Goal: Task Accomplishment & Management: Use online tool/utility

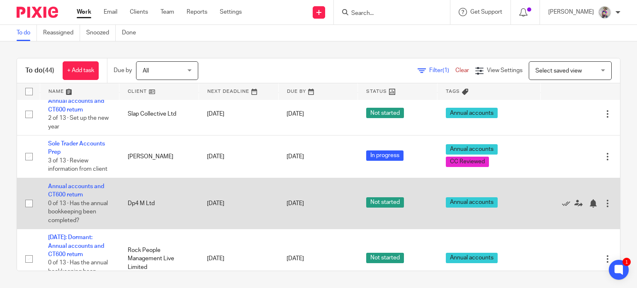
scroll to position [903, 0]
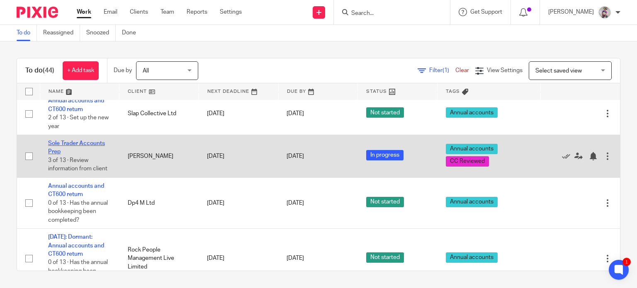
click at [81, 141] on link "Sole Trader Accounts Prep" at bounding box center [76, 148] width 57 height 14
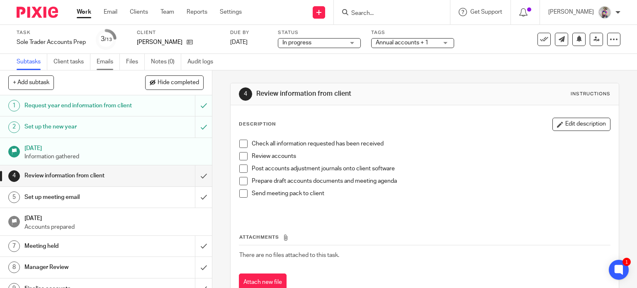
click at [109, 61] on link "Emails" at bounding box center [108, 62] width 23 height 16
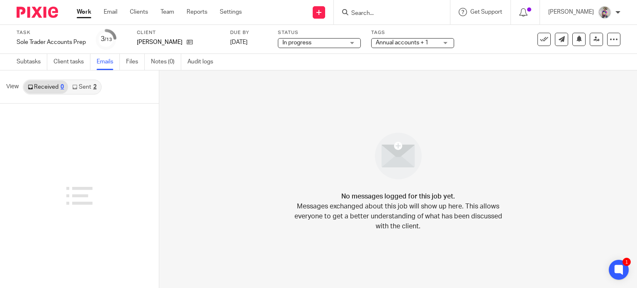
click at [83, 84] on link "Sent 2" at bounding box center [84, 87] width 32 height 13
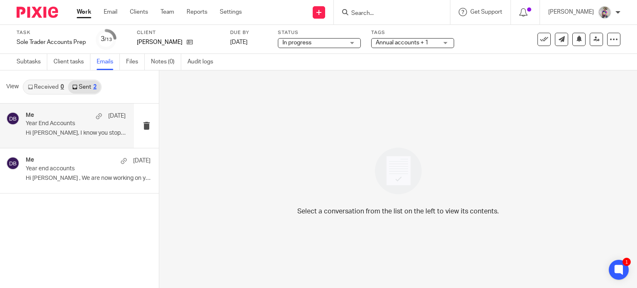
click at [59, 122] on p "Year End Accounts" at bounding box center [66, 123] width 80 height 7
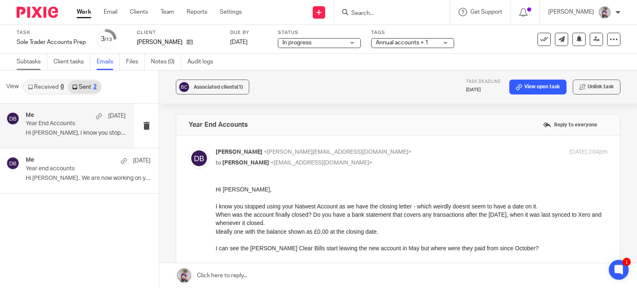
click at [32, 64] on link "Subtasks" at bounding box center [32, 62] width 31 height 16
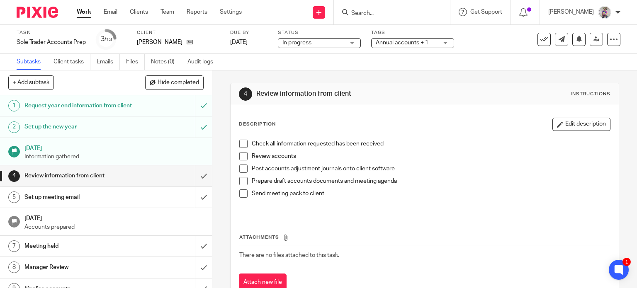
click at [242, 142] on span at bounding box center [243, 144] width 8 height 8
